Goal: Task Accomplishment & Management: Manage account settings

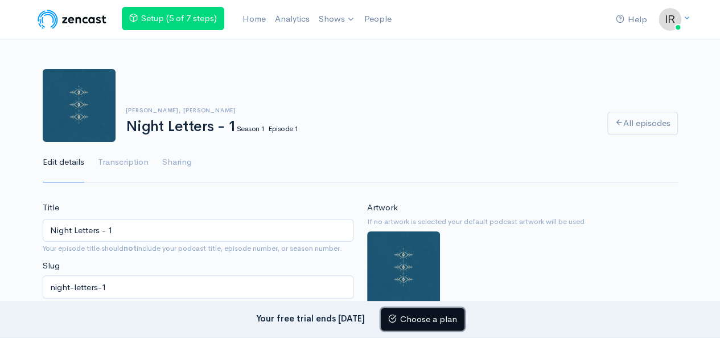
click at [405, 313] on link "Choose a plan" at bounding box center [423, 318] width 84 height 23
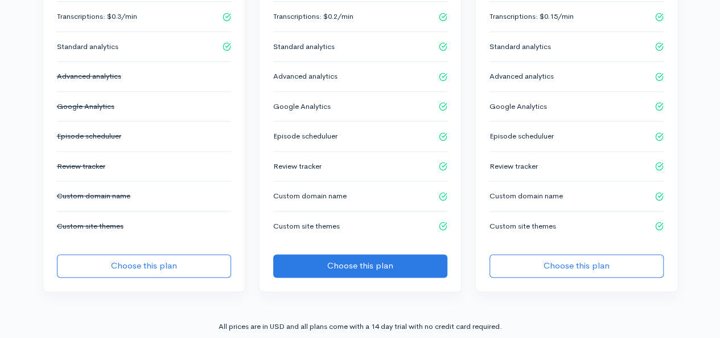
scroll to position [771, 0]
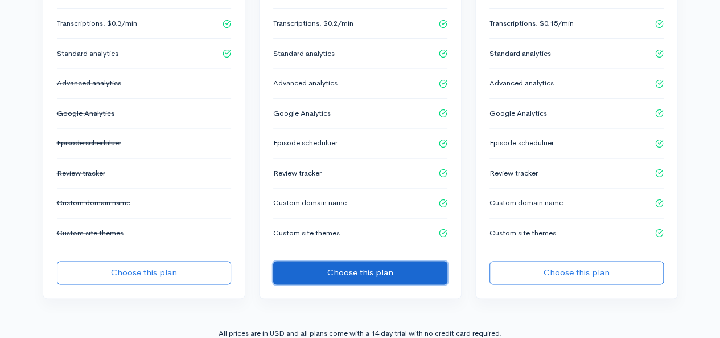
click at [389, 261] on button "Choose this plan" at bounding box center [360, 272] width 174 height 23
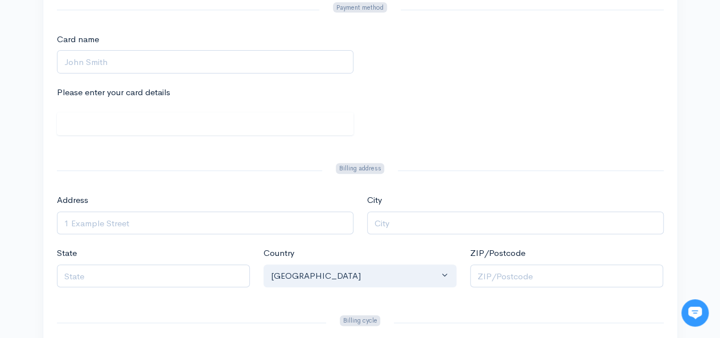
scroll to position [161, 0]
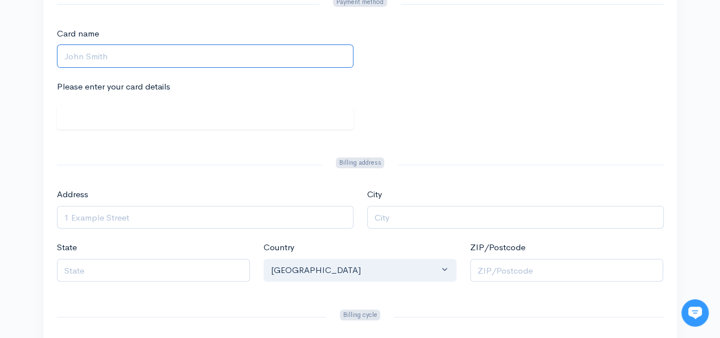
click at [241, 56] on input "Card name" at bounding box center [205, 55] width 297 height 23
type input "Iris McGilloway"
click at [405, 132] on div "Please enter your card details" at bounding box center [360, 111] width 621 height 62
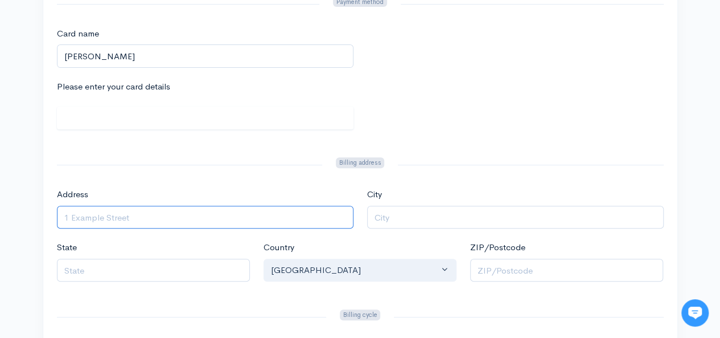
click at [315, 214] on input "Address" at bounding box center [205, 217] width 297 height 23
type input "137 Ford Rd, Apt C1"
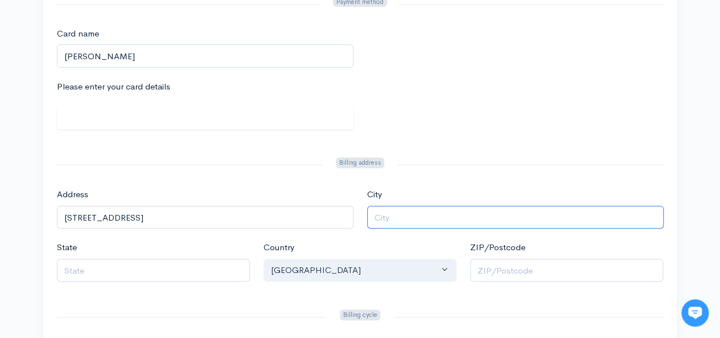
type input "CARMEL VALLEY"
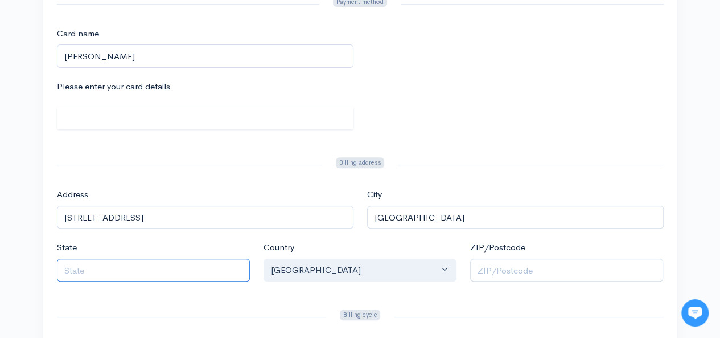
type input "CA"
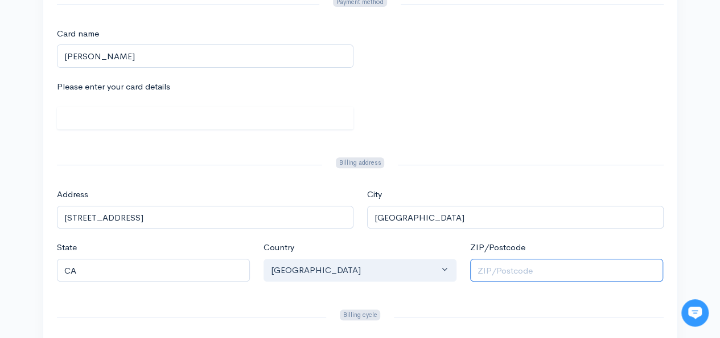
type input "93924"
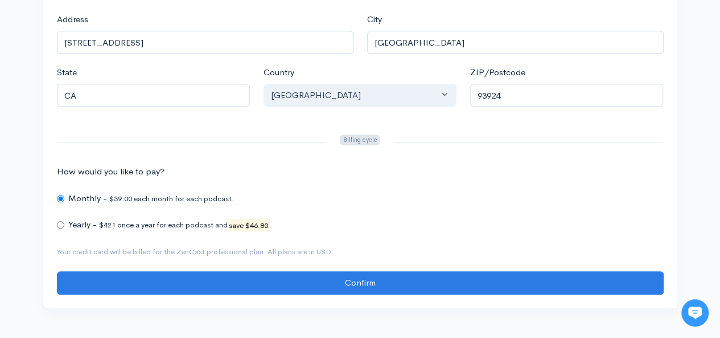
scroll to position [364, 0]
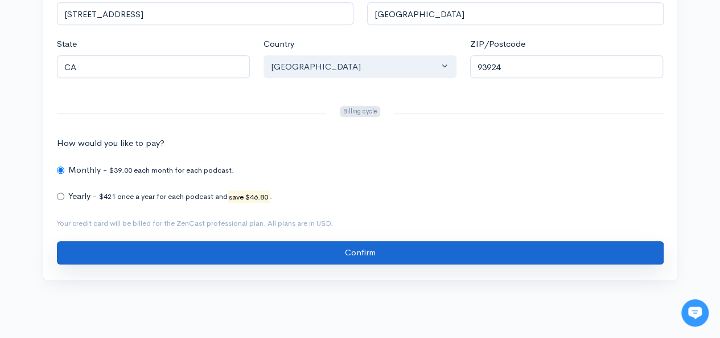
click at [458, 245] on input "Confirm" at bounding box center [360, 252] width 607 height 23
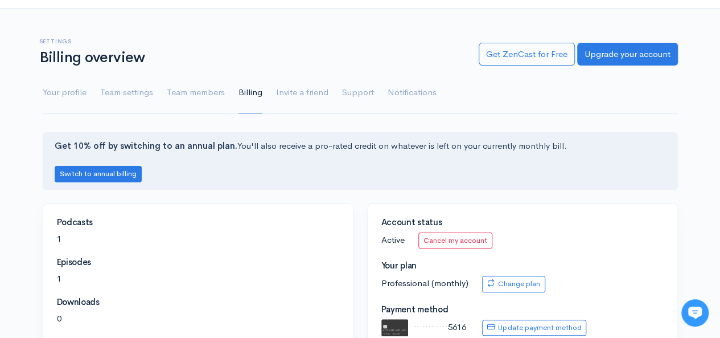
scroll to position [24, 0]
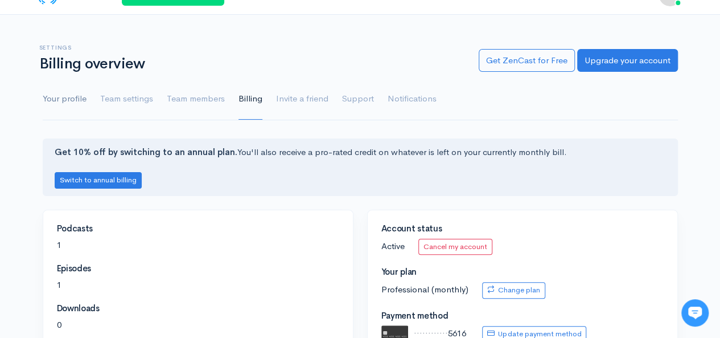
click at [72, 101] on link "Your profile" at bounding box center [65, 99] width 44 height 41
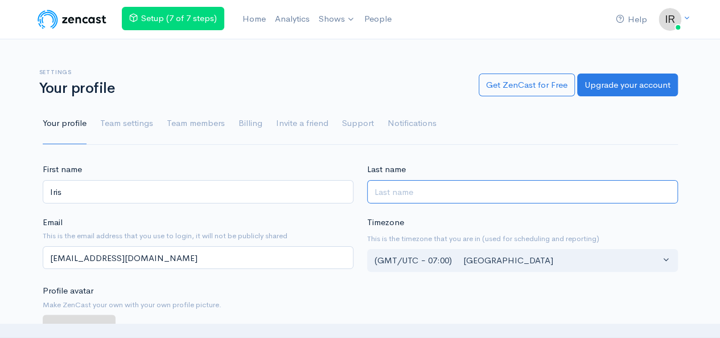
click at [401, 188] on input "Last name" at bounding box center [522, 191] width 311 height 23
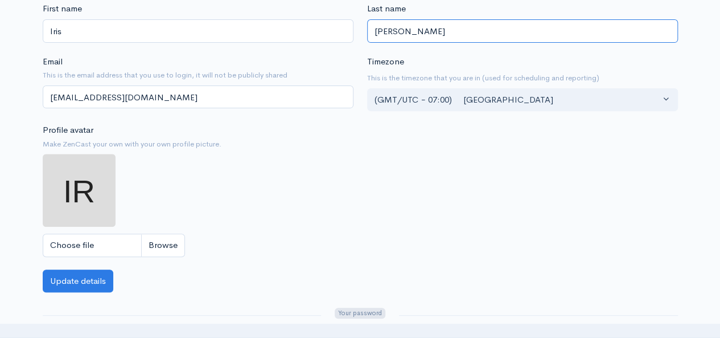
scroll to position [163, 0]
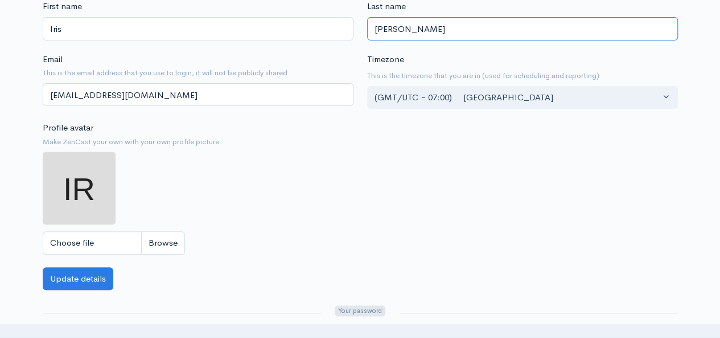
type input "Brooke"
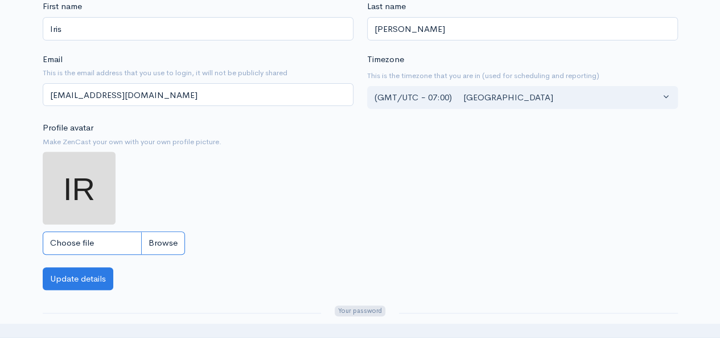
click at [165, 242] on input "Choose file" at bounding box center [114, 242] width 142 height 23
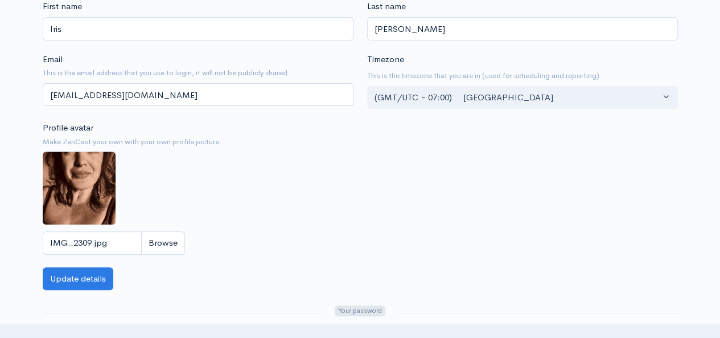
click at [97, 185] on img at bounding box center [79, 187] width 73 height 73
click at [166, 241] on input "IMG_2309.jpg" at bounding box center [114, 242] width 142 height 23
type input "C:\fakepath\IrisBrookeBW.jpg"
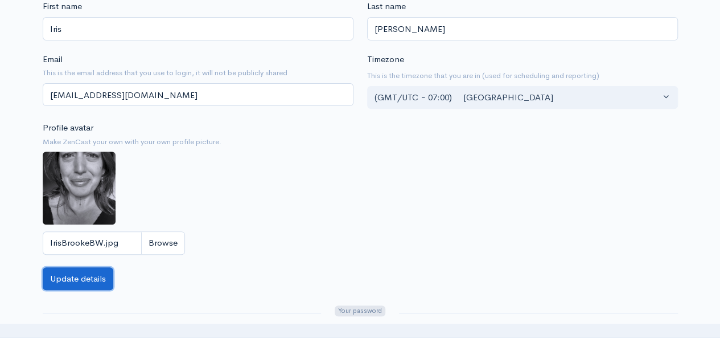
click at [105, 277] on button "Update details" at bounding box center [78, 278] width 71 height 23
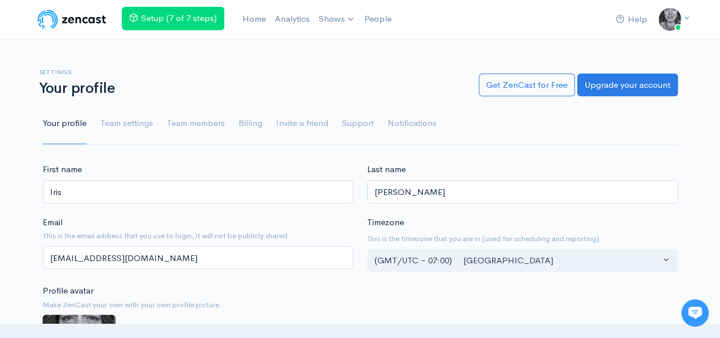
click at [719, 106] on html "Help Notifications View all Your profile Team settings Default team Current Log…" at bounding box center [360, 169] width 720 height 338
click at [131, 124] on link "Team settings" at bounding box center [126, 123] width 53 height 41
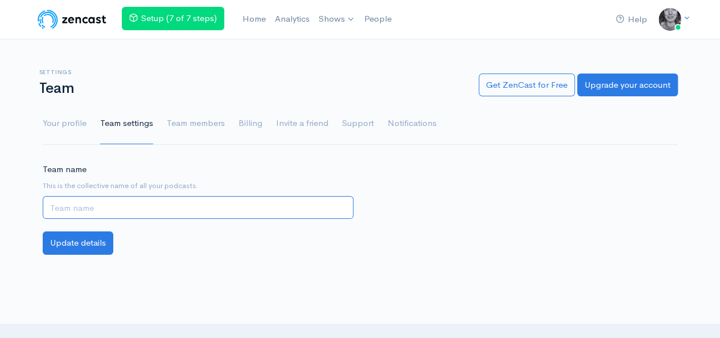
click at [133, 199] on input "Team name" at bounding box center [198, 207] width 311 height 23
type input "Night Letters"
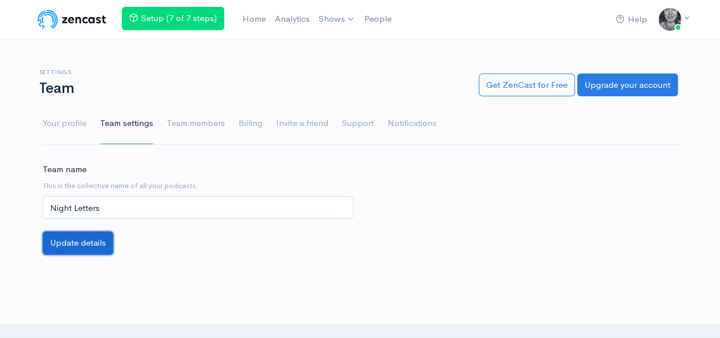
click at [81, 244] on button "Update details" at bounding box center [78, 242] width 71 height 23
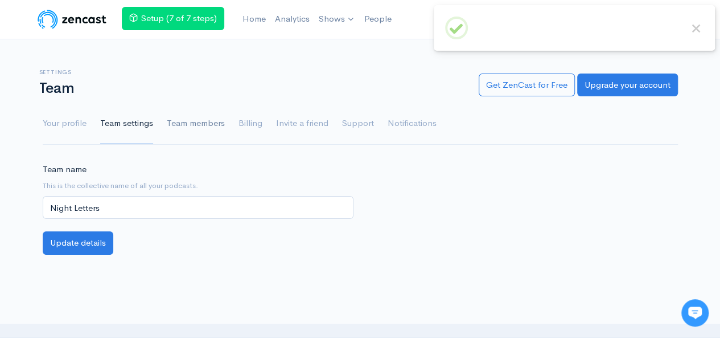
click at [194, 119] on link "Team members" at bounding box center [196, 123] width 58 height 41
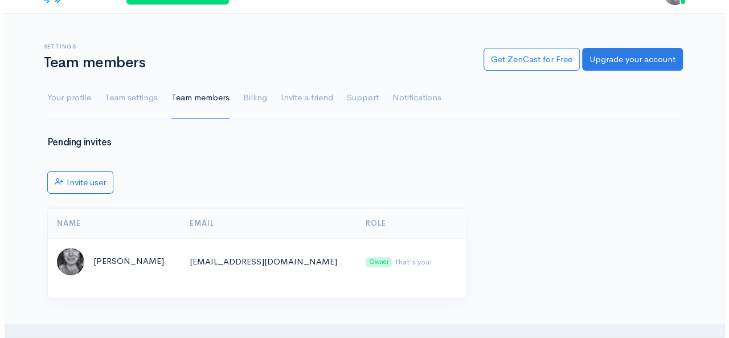
scroll to position [24, 0]
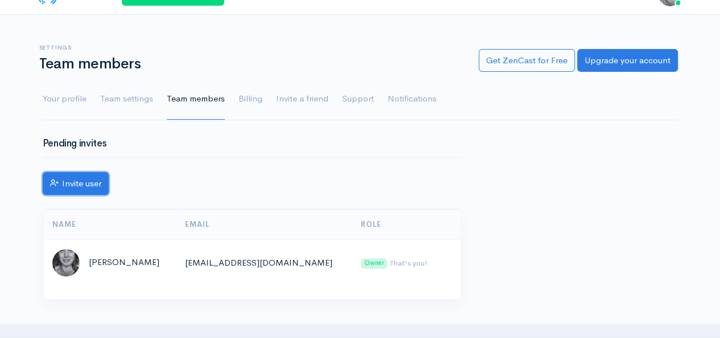
click at [83, 180] on link "Invite user" at bounding box center [76, 183] width 66 height 23
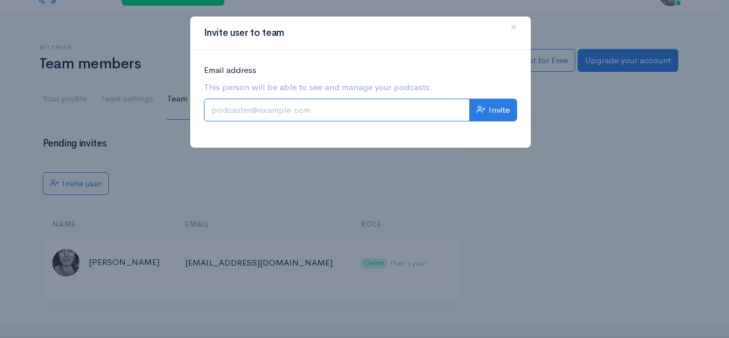
click at [248, 108] on input "Email address" at bounding box center [337, 109] width 266 height 23
drag, startPoint x: 301, startPoint y: 109, endPoint x: 207, endPoint y: 108, distance: 93.4
click at [207, 108] on input "wal" at bounding box center [337, 109] width 266 height 23
paste input "ker.ellen.design@gmail.com"
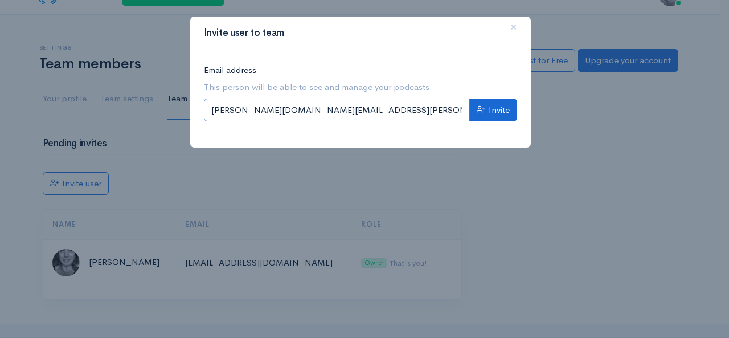
type input "walker.ellen.design@gmail.com"
click at [489, 113] on button "Invite" at bounding box center [493, 109] width 48 height 23
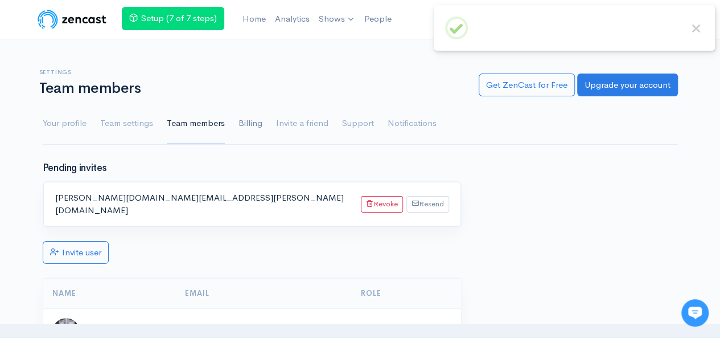
click at [252, 126] on link "Billing" at bounding box center [251, 123] width 24 height 41
click at [252, 121] on link "Billing" at bounding box center [251, 123] width 24 height 41
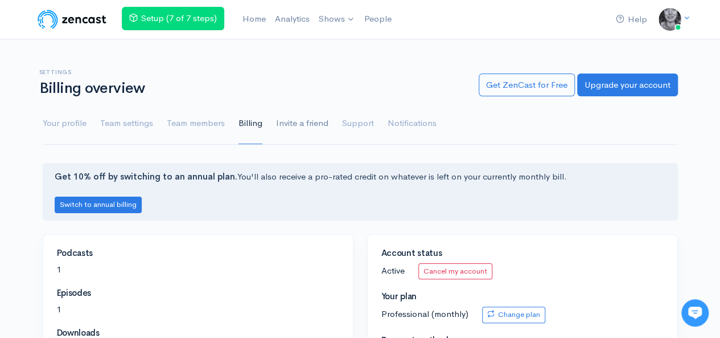
click at [304, 125] on link "Invite a friend" at bounding box center [302, 123] width 52 height 41
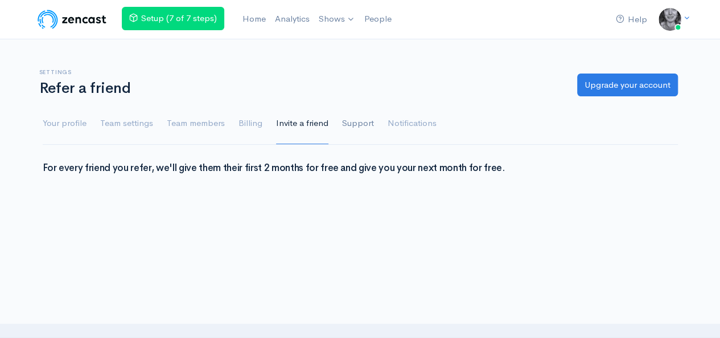
click at [350, 120] on link "Support" at bounding box center [358, 123] width 32 height 41
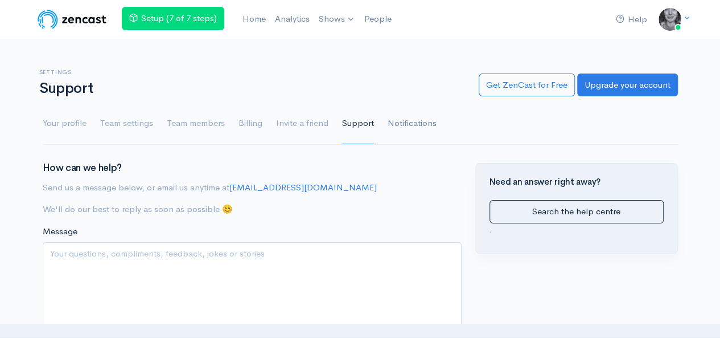
click at [395, 118] on link "Notifications" at bounding box center [412, 123] width 49 height 41
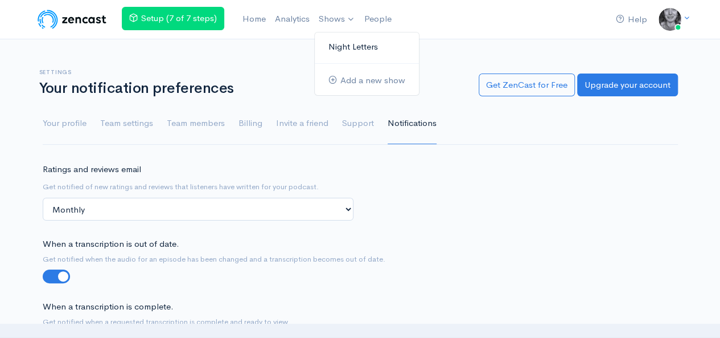
click at [342, 47] on link "Night Letters" at bounding box center [367, 47] width 104 height 20
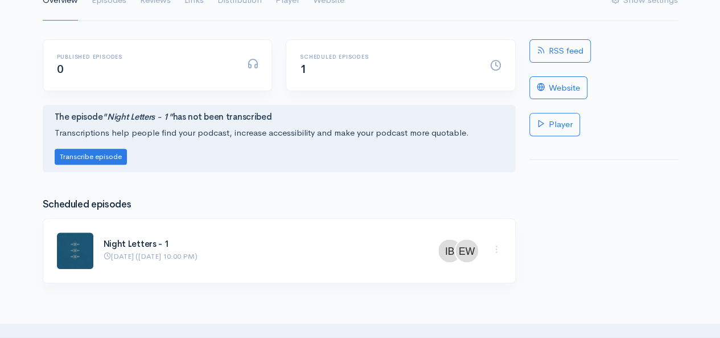
scroll to position [163, 0]
click at [93, 154] on button "Transcribe episode" at bounding box center [91, 155] width 72 height 17
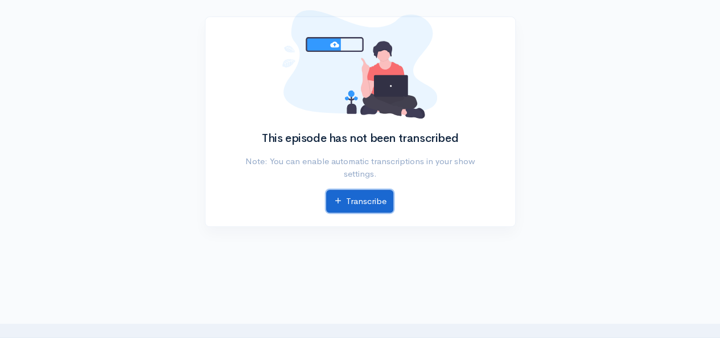
click at [384, 200] on link "Transcribe" at bounding box center [359, 201] width 67 height 23
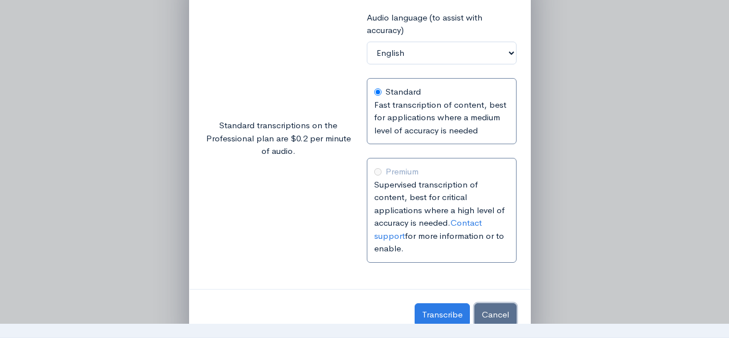
click at [499, 308] on button "Cancel" at bounding box center [495, 314] width 42 height 23
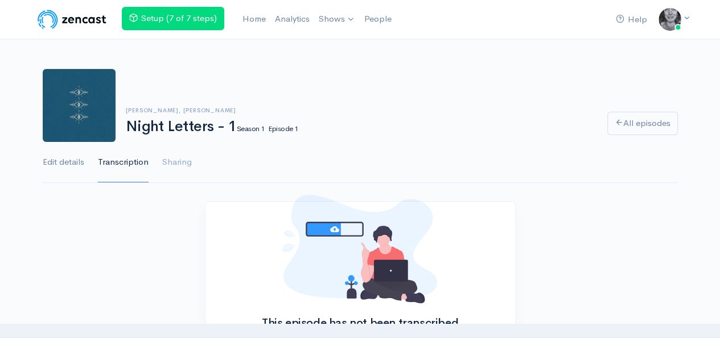
click at [80, 159] on link "Edit details" at bounding box center [64, 162] width 42 height 41
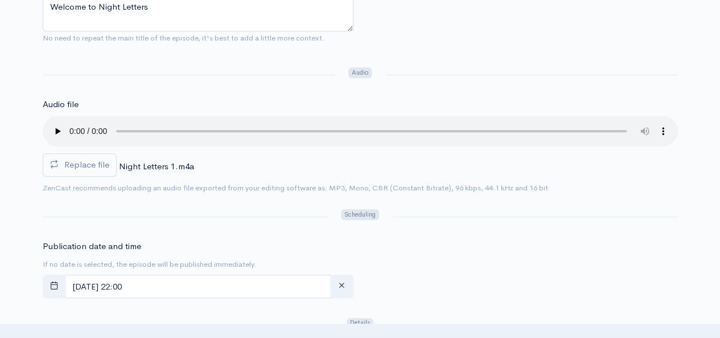
scroll to position [342, 0]
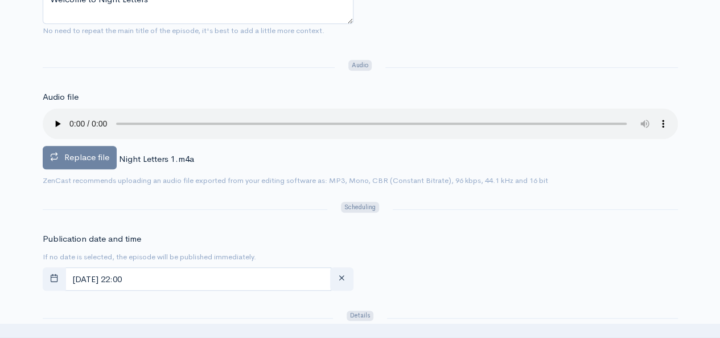
click at [100, 161] on span "Replace file" at bounding box center [86, 156] width 45 height 11
click at [0, 0] on input "Replace file" at bounding box center [0, 0] width 0 height 0
click at [92, 159] on span "Replace file" at bounding box center [86, 156] width 45 height 11
click at [0, 0] on input "Replace file" at bounding box center [0, 0] width 0 height 0
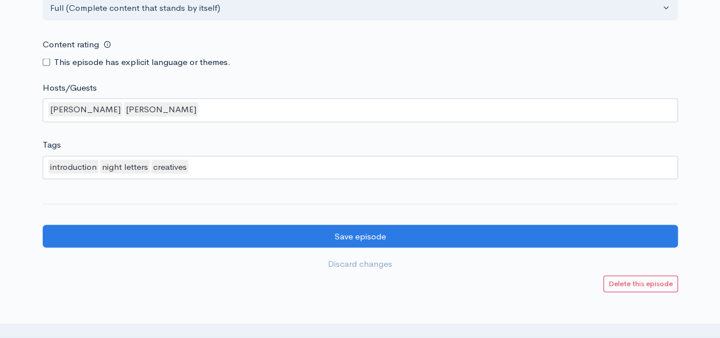
scroll to position [1065, 0]
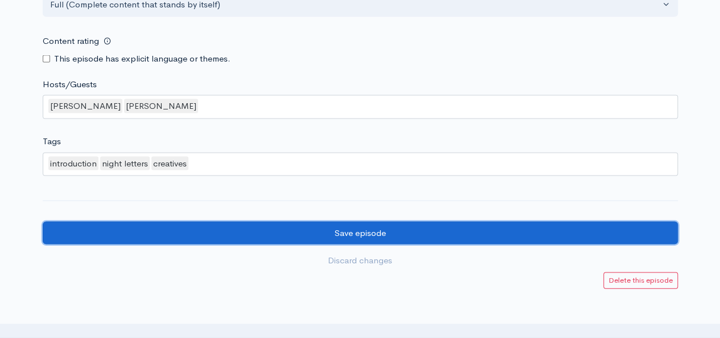
click at [604, 236] on input "Save episode" at bounding box center [360, 232] width 635 height 23
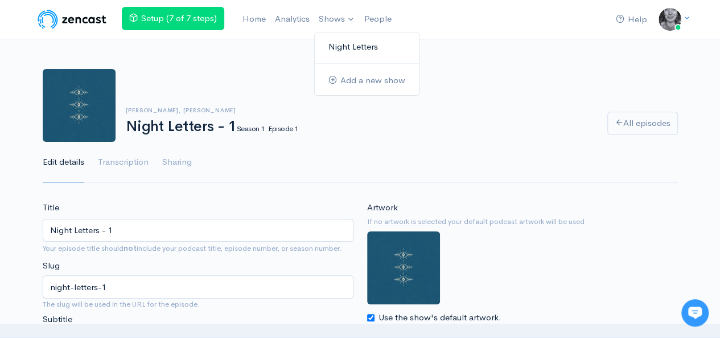
click at [348, 39] on link "Night Letters" at bounding box center [367, 47] width 104 height 20
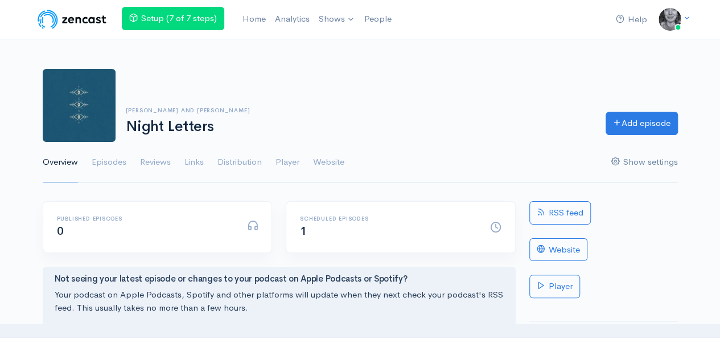
click at [647, 163] on link "Show settings" at bounding box center [644, 162] width 67 height 41
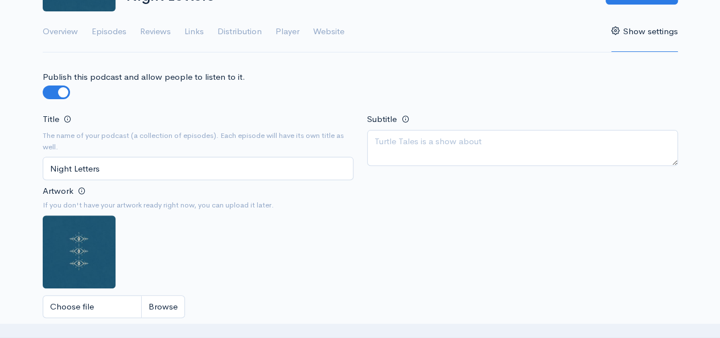
scroll to position [137, 0]
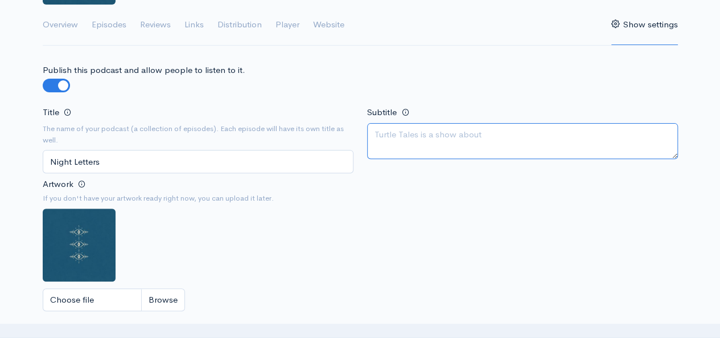
click at [499, 138] on textarea "Subtitle" at bounding box center [522, 141] width 311 height 36
paste textarea "Night Letters is a podcast for creators, dreamers, and seekers who feel most al…"
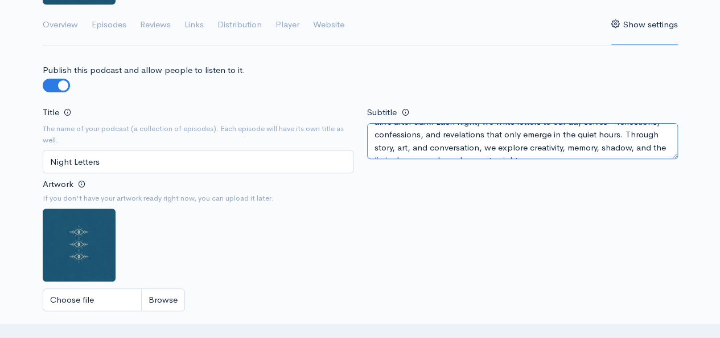
scroll to position [3, 0]
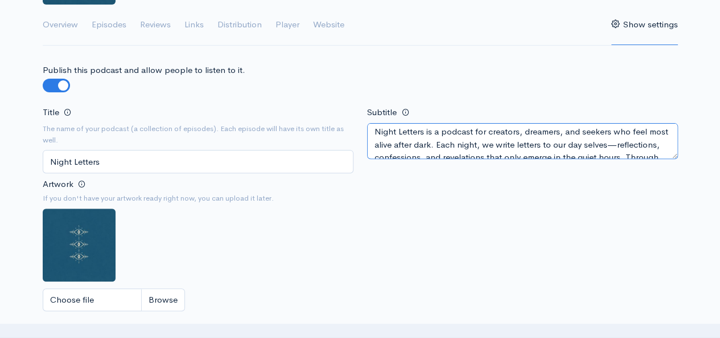
click at [376, 156] on textarea "Night Letters is a podcast for creators, dreamers, and seekers who feel most al…" at bounding box center [522, 141] width 311 height 36
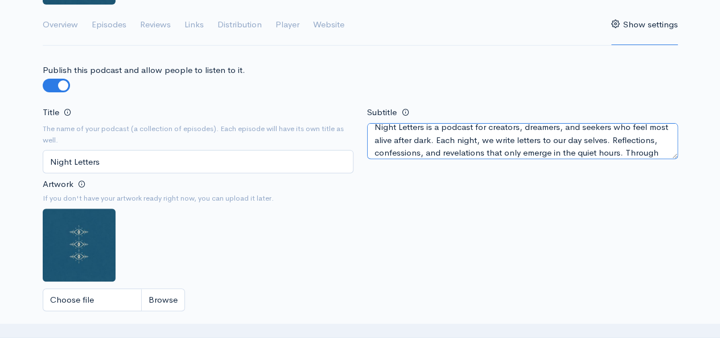
click at [457, 126] on textarea "Night Letters is a podcast for creators, dreamers, and seekers who feel most al…" at bounding box center [522, 141] width 311 height 36
paste textarea "A podcast birthed in the hours between our waking and dreaming worlds. A portal…"
click at [424, 151] on textarea "A podcast birthed in the hours between our waking and dreaming worlds. A portal…" at bounding box center [522, 141] width 311 height 36
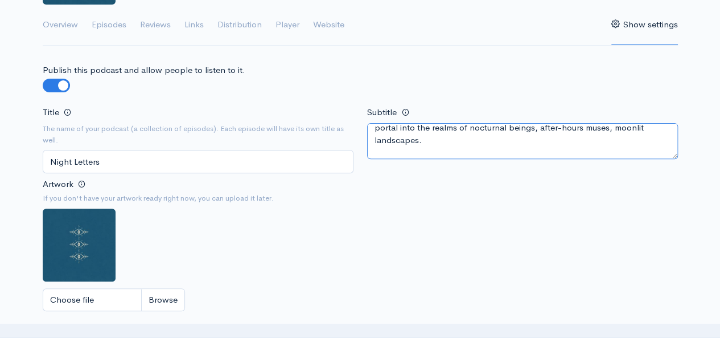
scroll to position [33, 0]
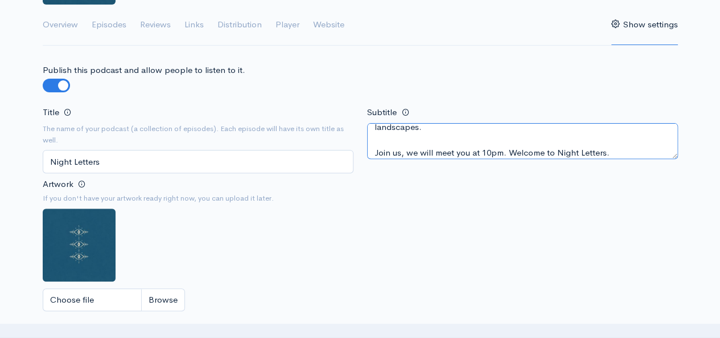
click at [509, 150] on textarea "A podcast birthed in the hours between our waking and dreaming worlds. A portal…" at bounding box center [522, 141] width 311 height 36
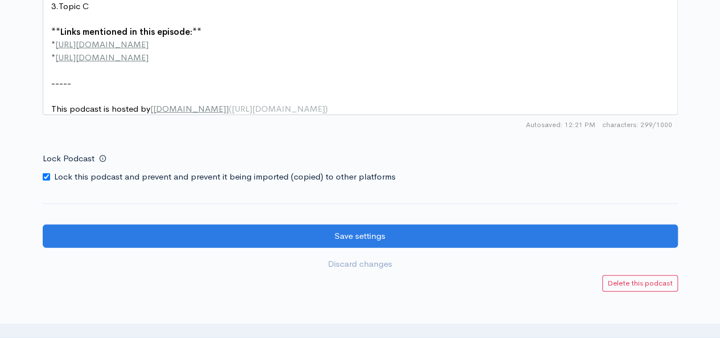
scroll to position [1527, 0]
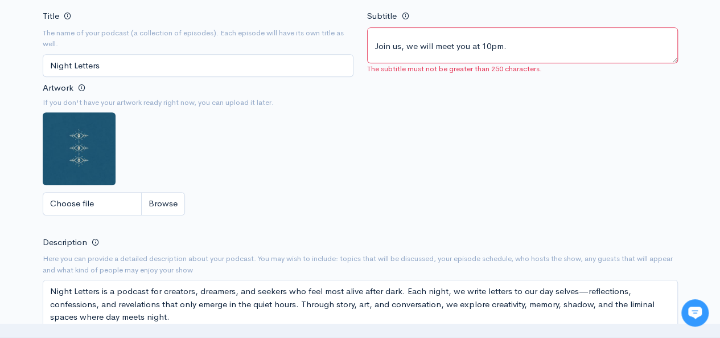
scroll to position [89, 0]
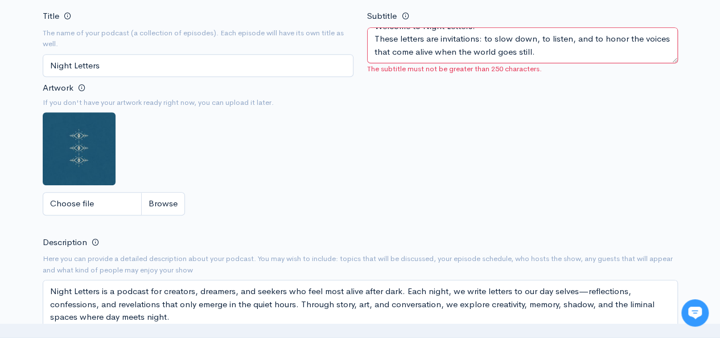
drag, startPoint x: 567, startPoint y: 44, endPoint x: 374, endPoint y: 33, distance: 193.3
click at [374, 33] on textarea "A podcast birthed in the hours between our waking and dreaming worlds. A portal…" at bounding box center [522, 45] width 311 height 36
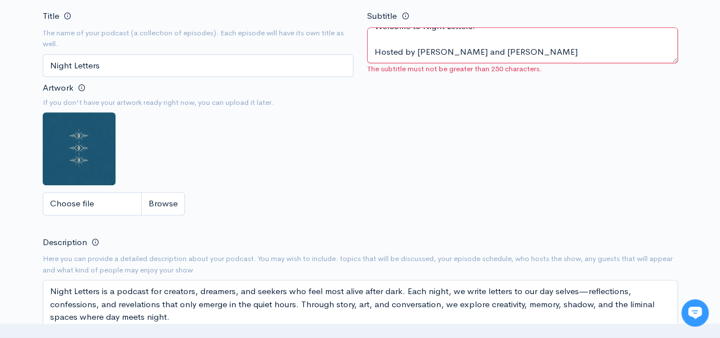
drag, startPoint x: 529, startPoint y: 49, endPoint x: 369, endPoint y: 52, distance: 160.0
click at [369, 52] on textarea "A podcast birthed in the hours between our waking and dreaming worlds. A portal…" at bounding box center [522, 45] width 311 height 36
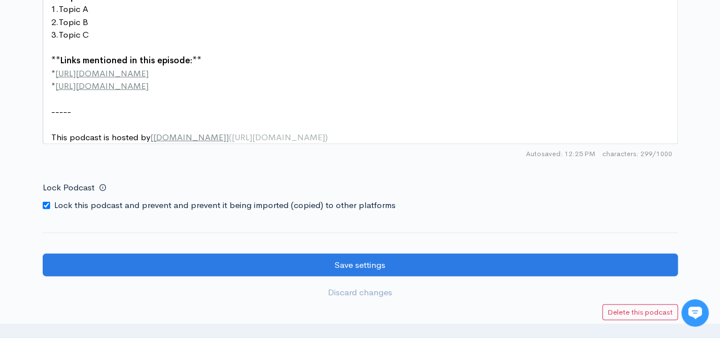
scroll to position [1667, 0]
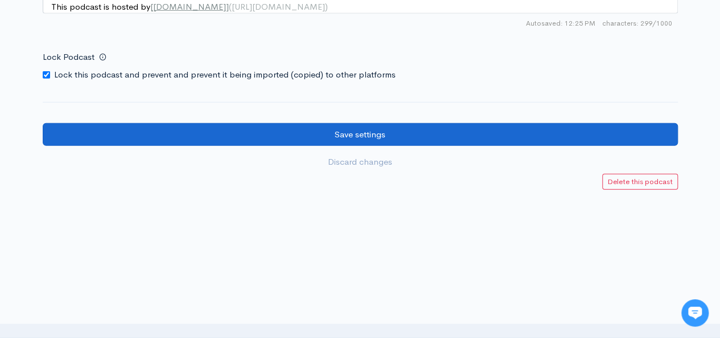
type textarea "A podcast birthed in the hours between our waking and dreaming worlds. A portal…"
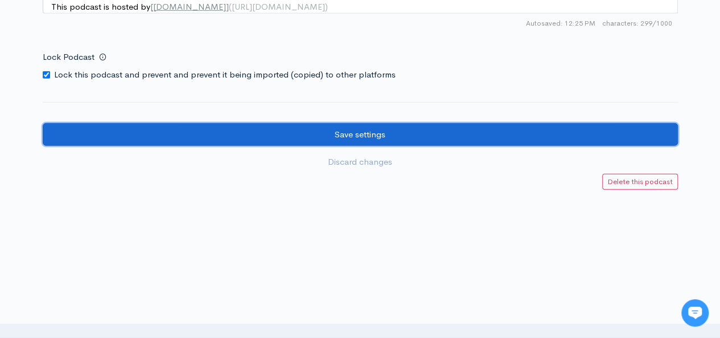
click at [530, 137] on input "Save settings" at bounding box center [360, 134] width 635 height 23
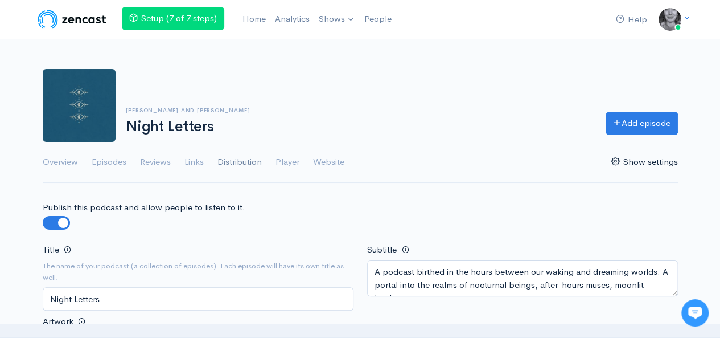
click at [237, 160] on link "Distribution" at bounding box center [239, 162] width 44 height 41
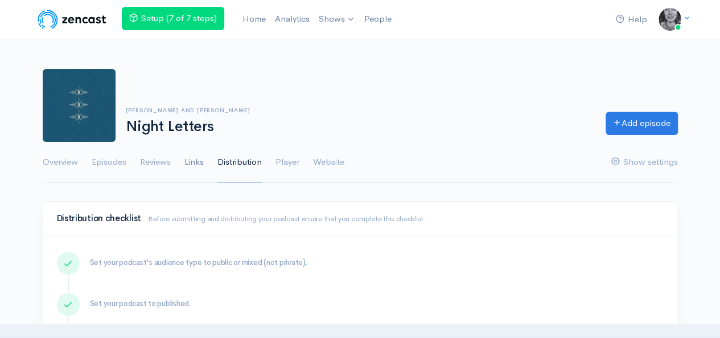
click at [194, 162] on link "Links" at bounding box center [193, 162] width 19 height 41
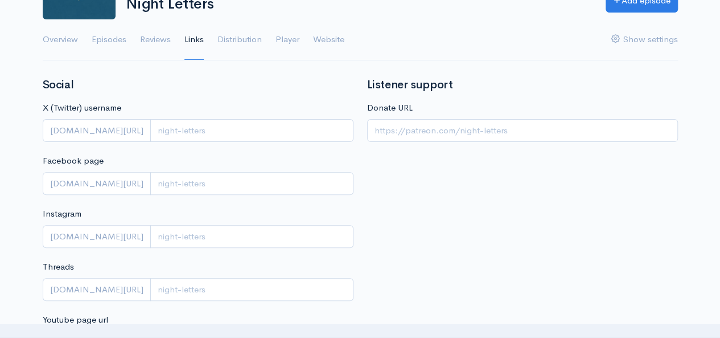
scroll to position [135, 0]
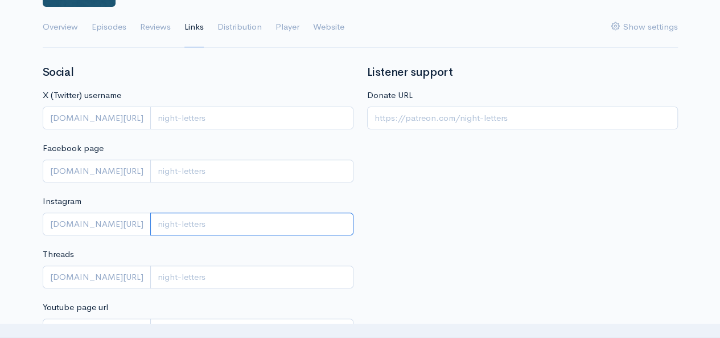
click at [205, 216] on input "Instagram" at bounding box center [251, 223] width 203 height 23
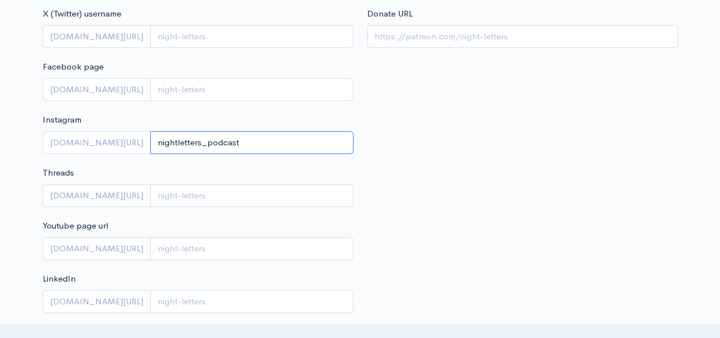
scroll to position [218, 0]
type input "nightletters_podcast"
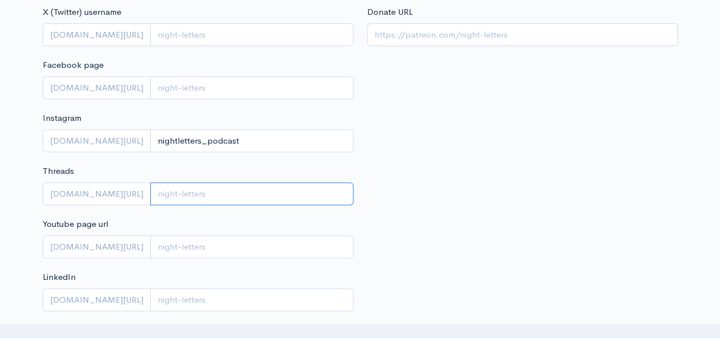
click at [150, 191] on input "Threads" at bounding box center [251, 193] width 203 height 23
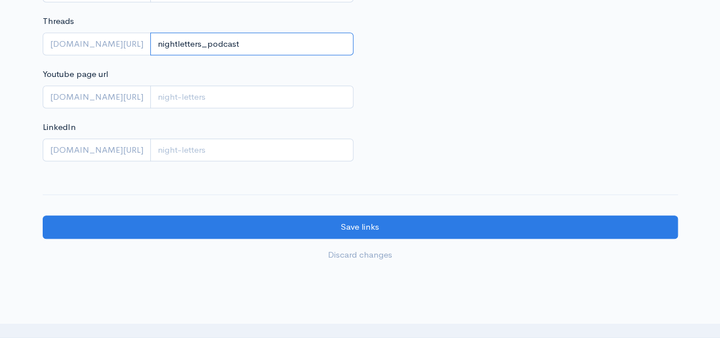
scroll to position [372, 0]
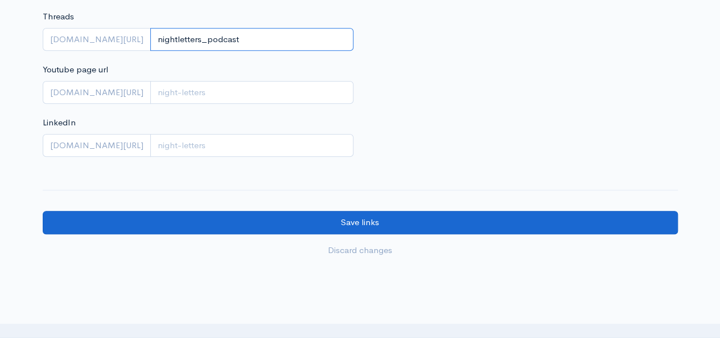
type input "nightletters_podcast"
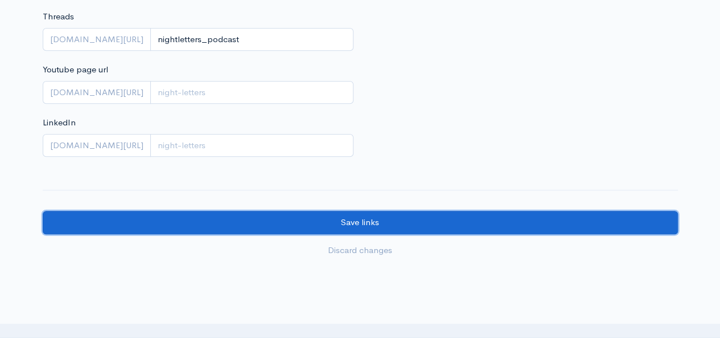
click at [446, 224] on input "Save links" at bounding box center [360, 222] width 635 height 23
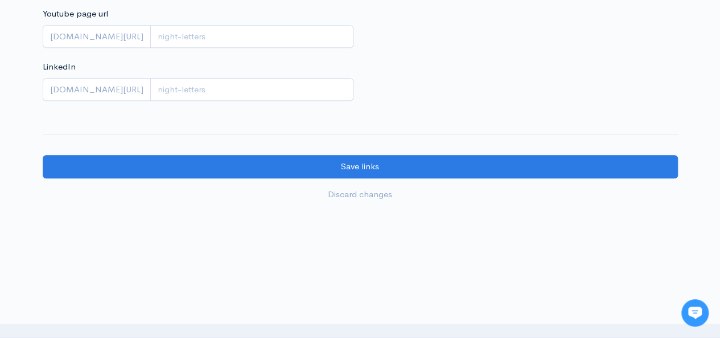
scroll to position [429, 0]
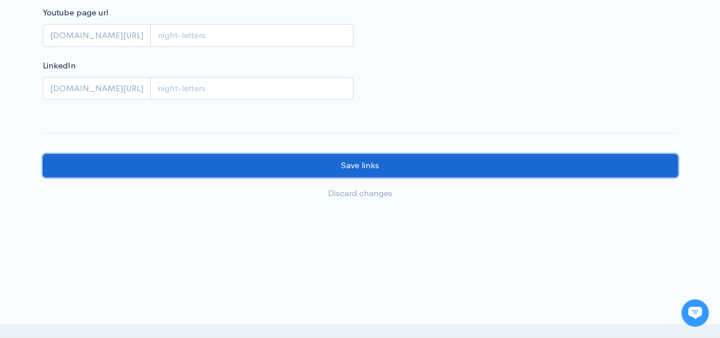
click at [531, 161] on input "Save links" at bounding box center [360, 165] width 635 height 23
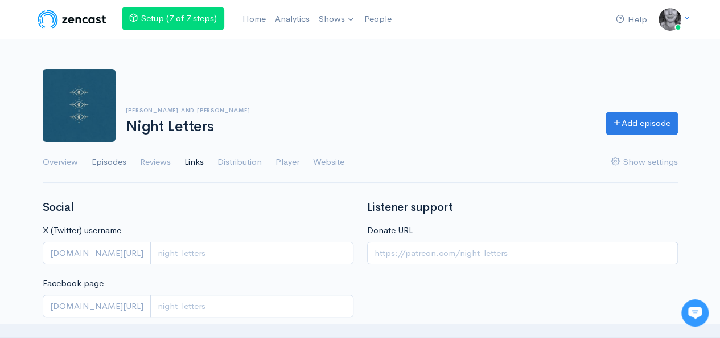
click at [114, 160] on link "Episodes" at bounding box center [109, 162] width 35 height 41
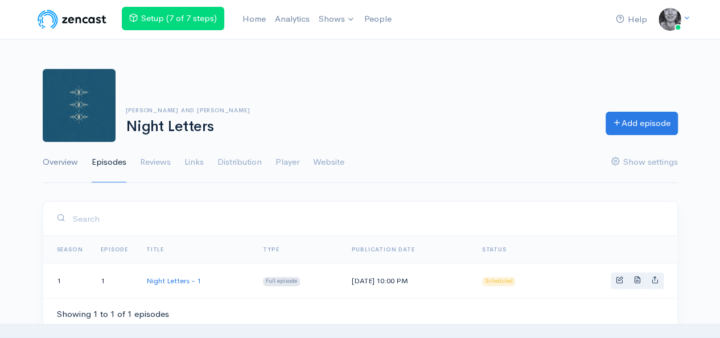
click at [70, 166] on link "Overview" at bounding box center [60, 162] width 35 height 41
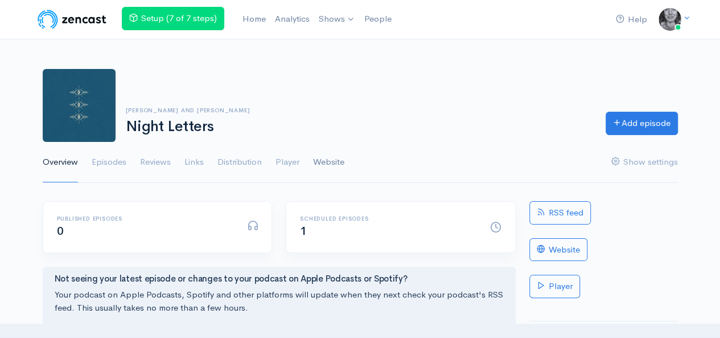
click at [325, 160] on link "Website" at bounding box center [328, 162] width 31 height 41
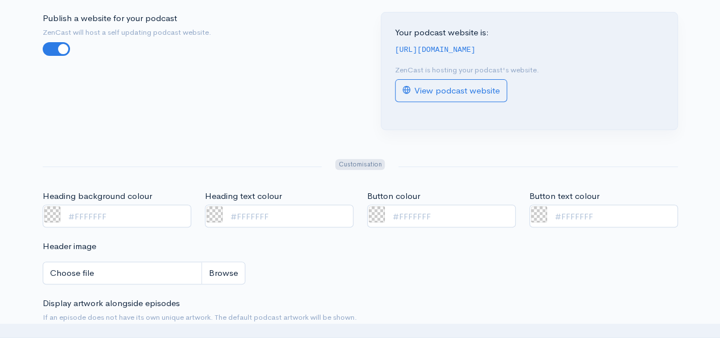
scroll to position [179, 0]
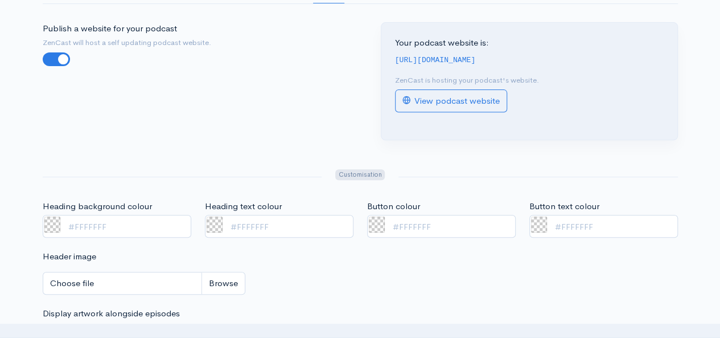
click at [476, 57] on code "[URL][DOMAIN_NAME]" at bounding box center [435, 60] width 81 height 9
copy div "[URL][DOMAIN_NAME]"
